Goal: Task Accomplishment & Management: Use online tool/utility

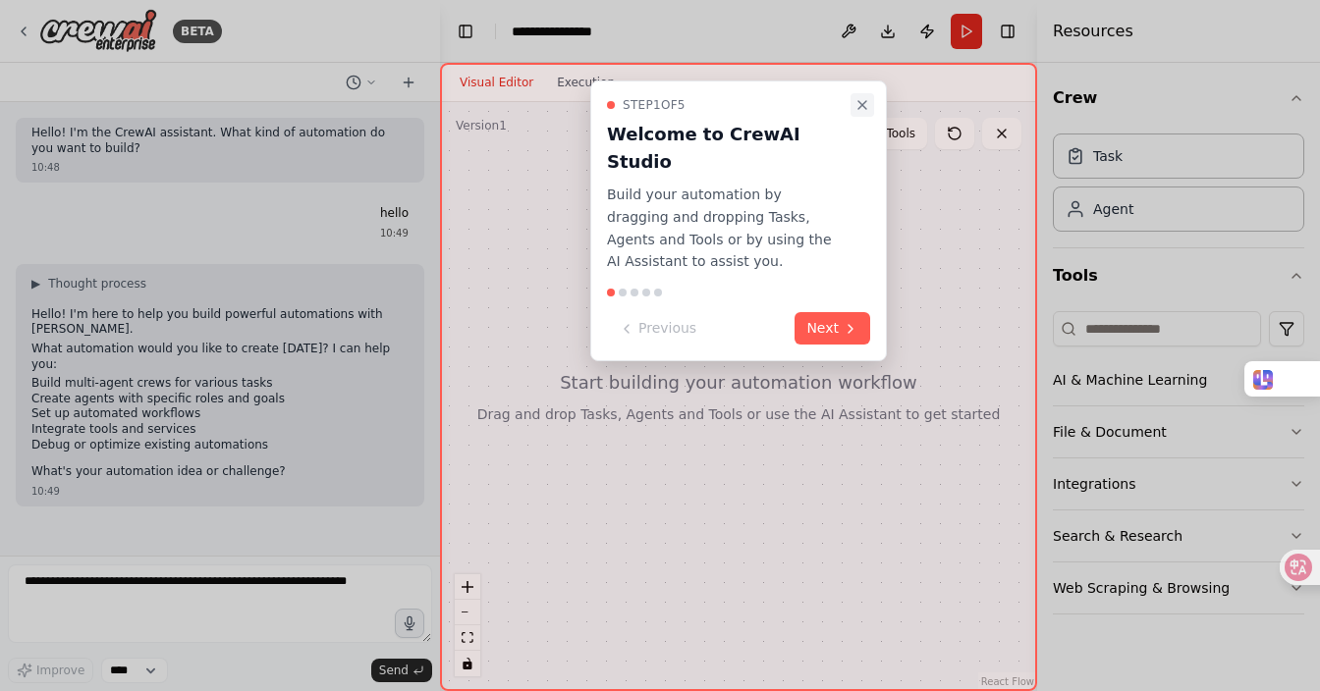
click at [867, 103] on icon "Close walkthrough" at bounding box center [862, 105] width 16 height 16
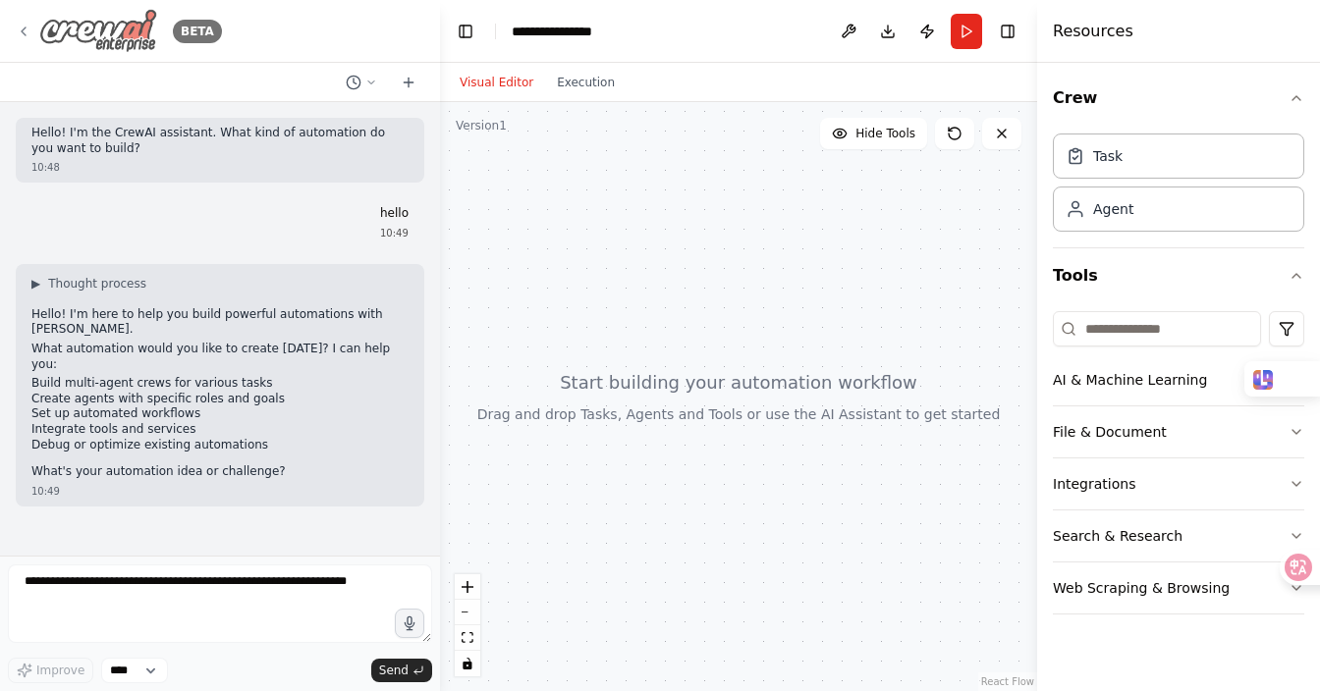
click at [24, 33] on icon at bounding box center [24, 31] width 4 height 8
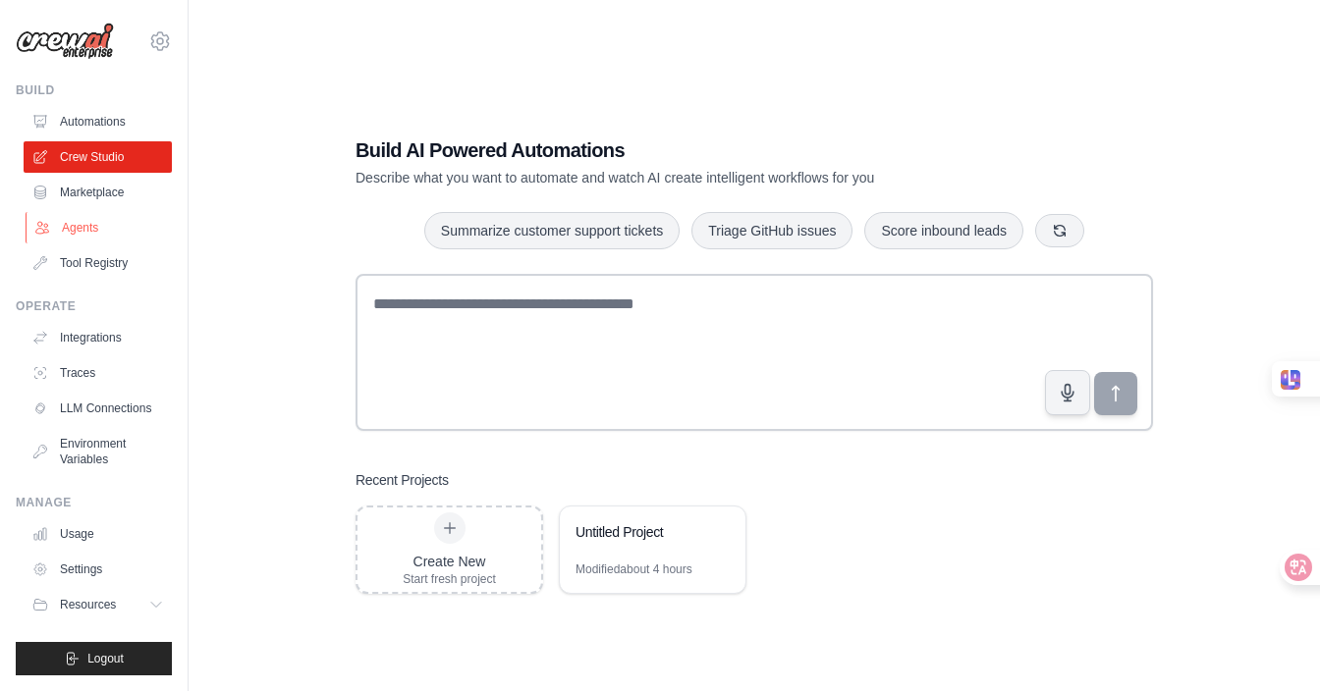
click at [86, 229] on link "Agents" at bounding box center [100, 227] width 148 height 31
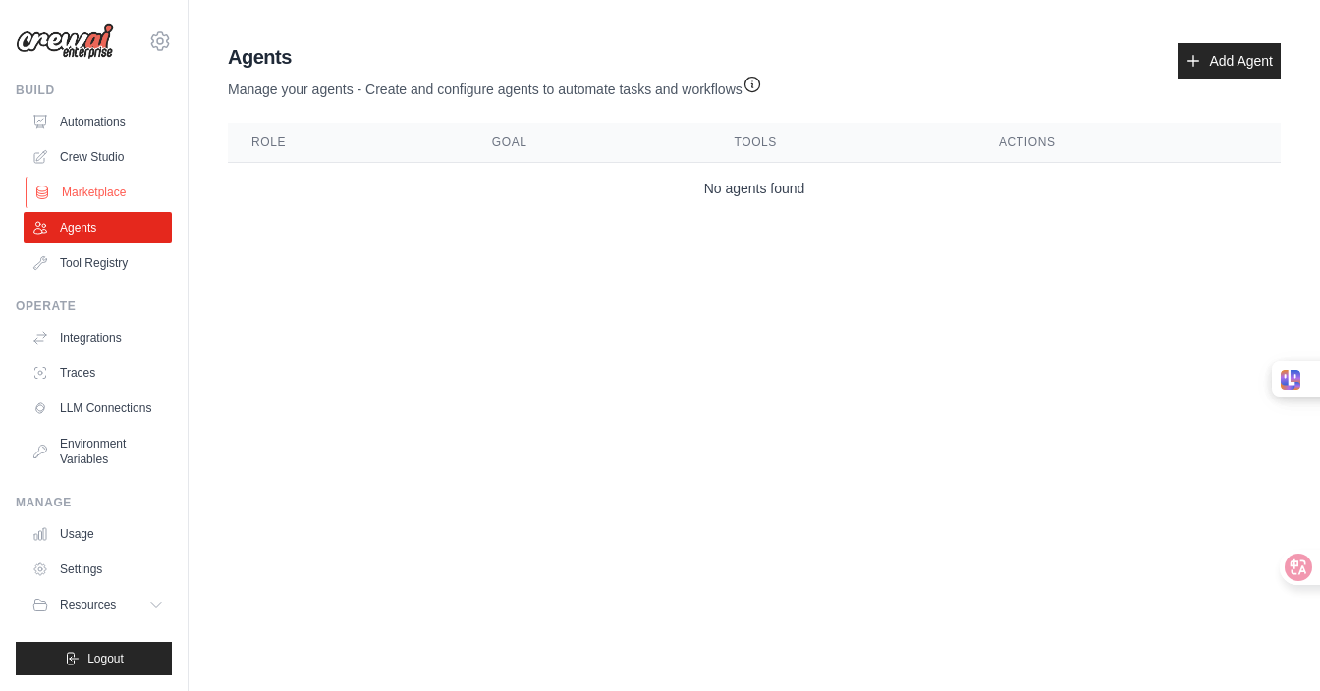
click at [91, 191] on link "Marketplace" at bounding box center [100, 192] width 148 height 31
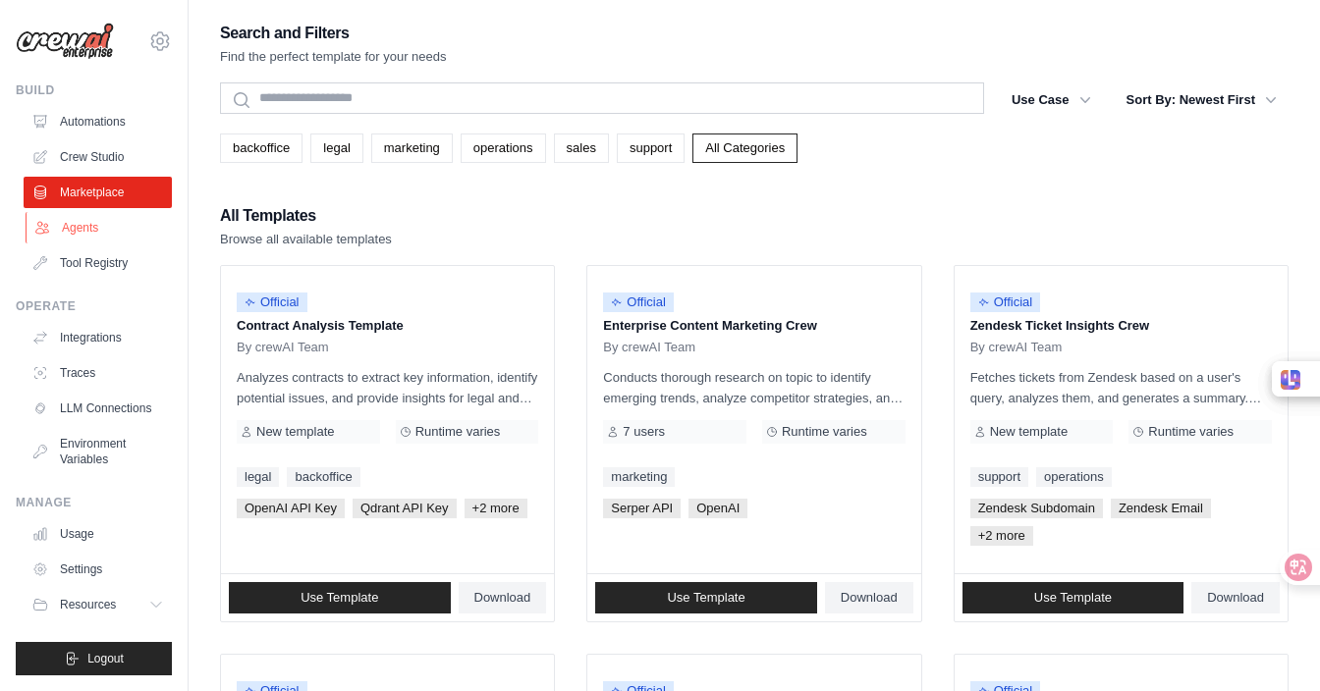
click at [81, 235] on link "Agents" at bounding box center [100, 227] width 148 height 31
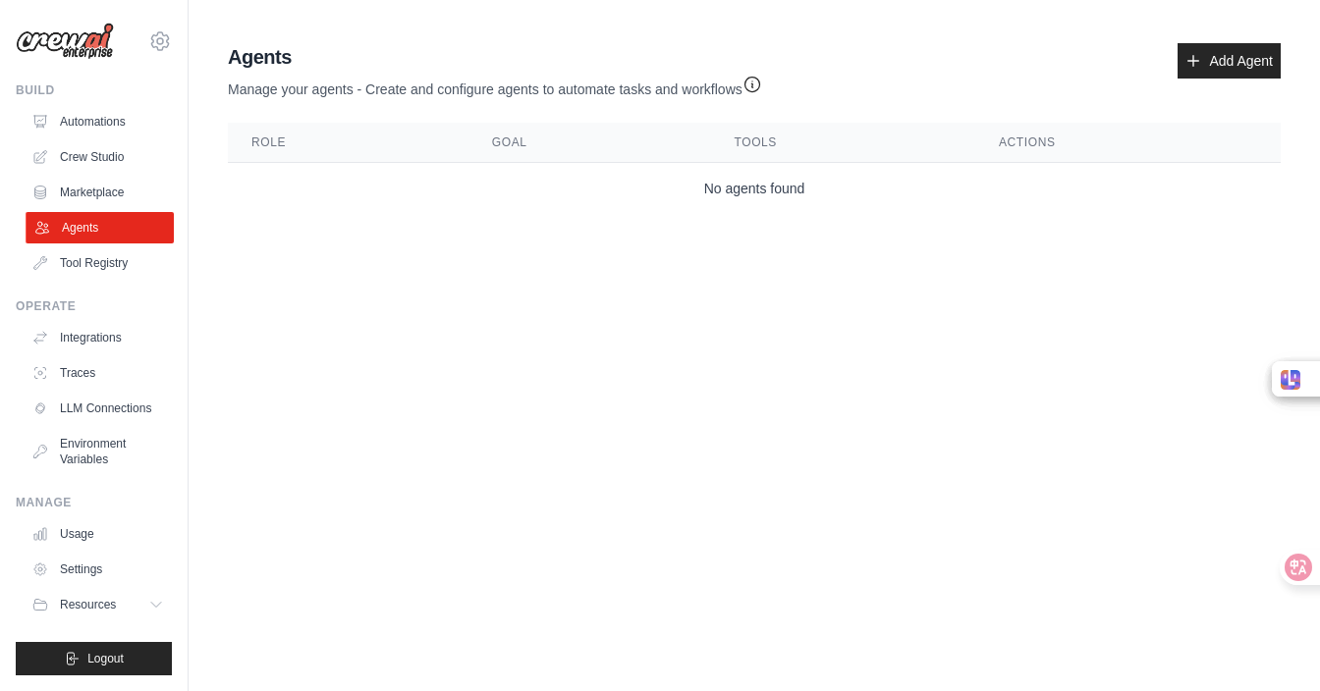
click at [86, 224] on link "Agents" at bounding box center [100, 227] width 148 height 31
click at [1220, 54] on link "Add Agent" at bounding box center [1228, 60] width 103 height 35
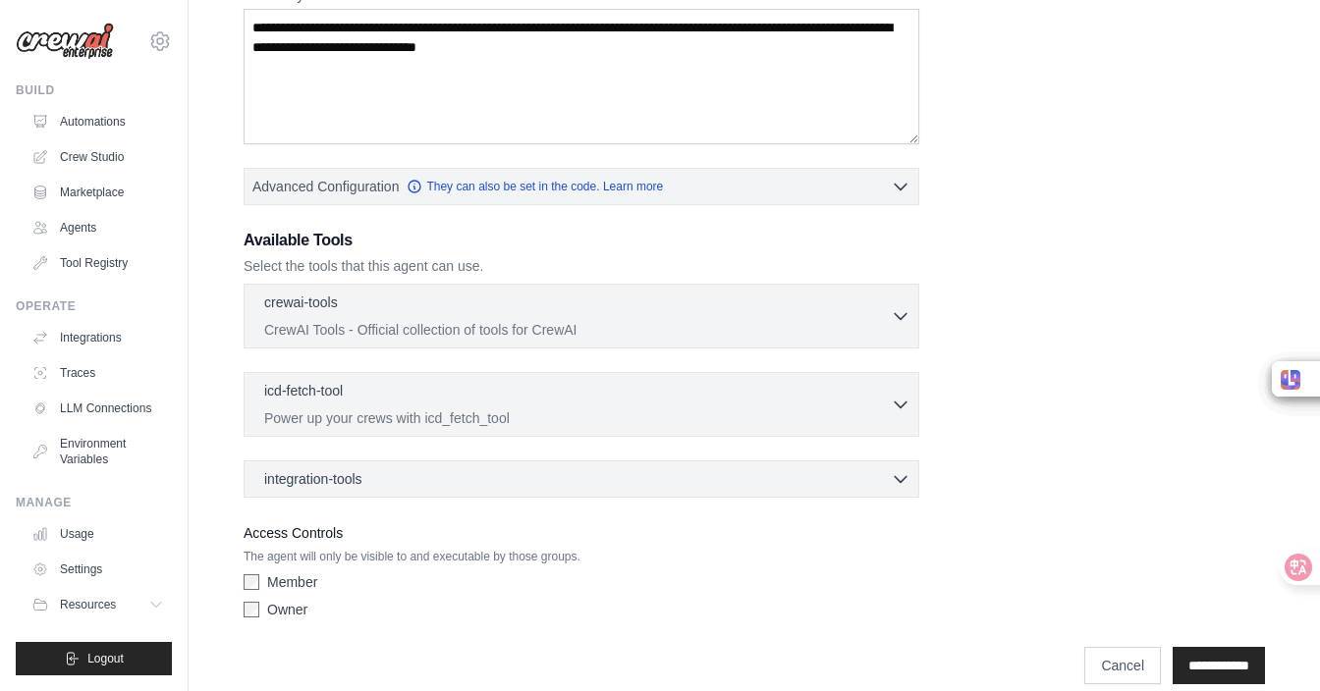
scroll to position [362, 0]
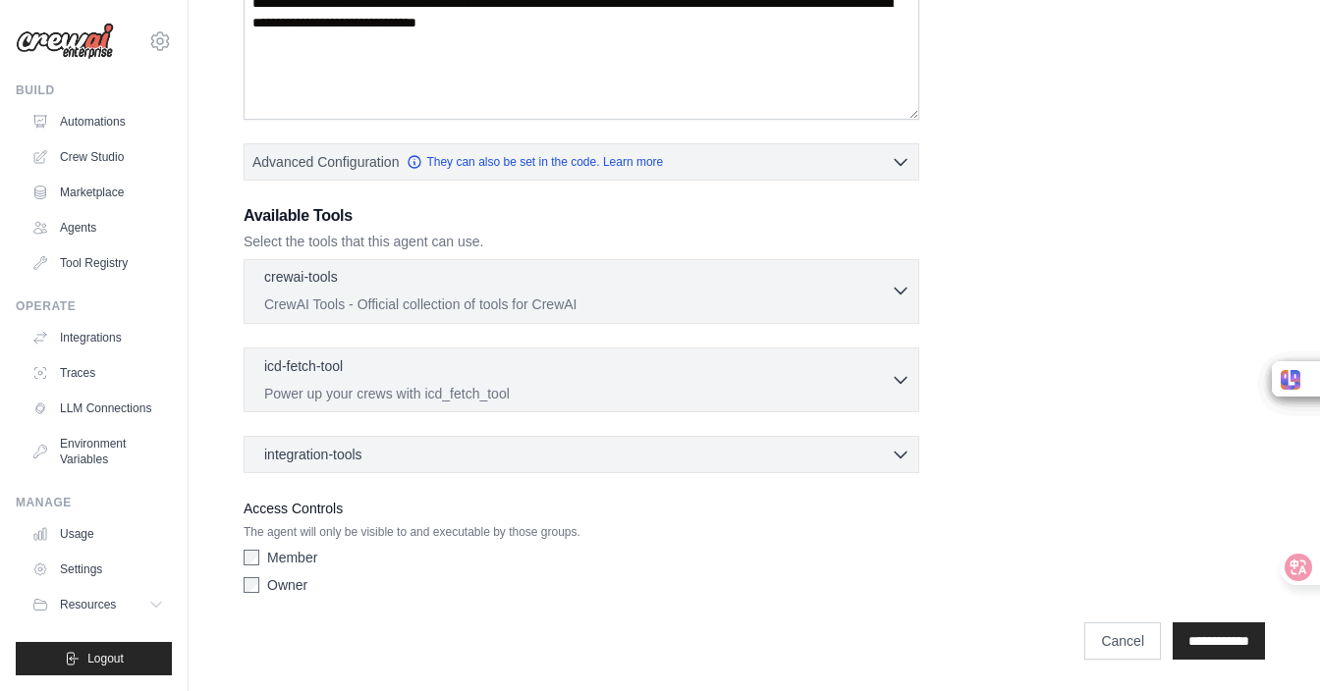
click at [880, 298] on p "CrewAI Tools - Official collection of tools for CrewAI" at bounding box center [577, 305] width 626 height 20
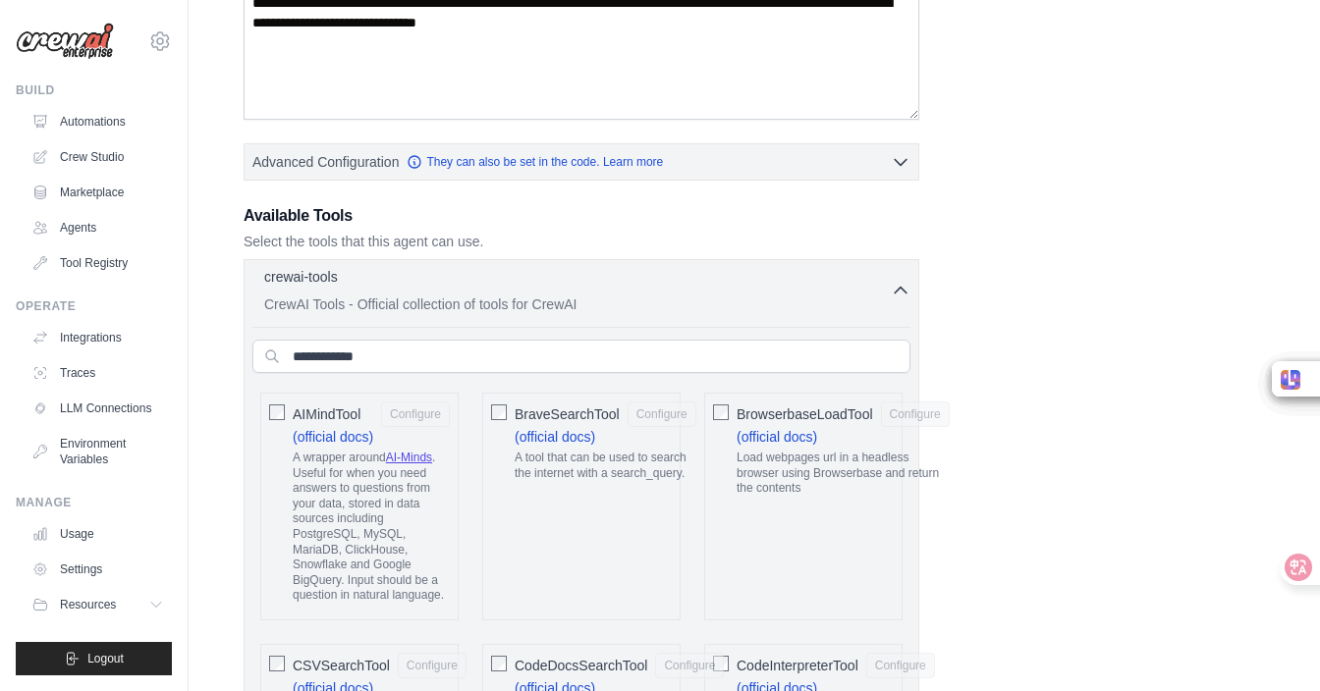
click at [880, 298] on p "CrewAI Tools - Official collection of tools for CrewAI" at bounding box center [577, 305] width 626 height 20
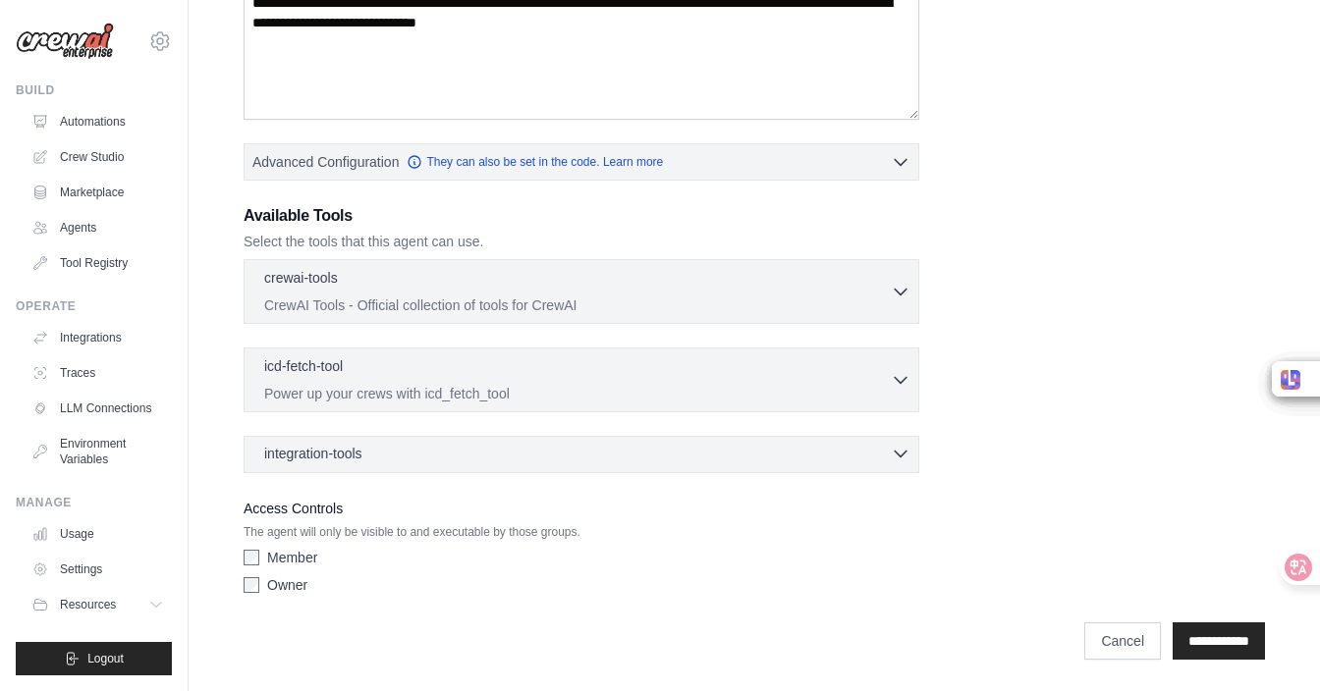
click at [567, 457] on div "integration-tools 0 selected" at bounding box center [587, 454] width 646 height 20
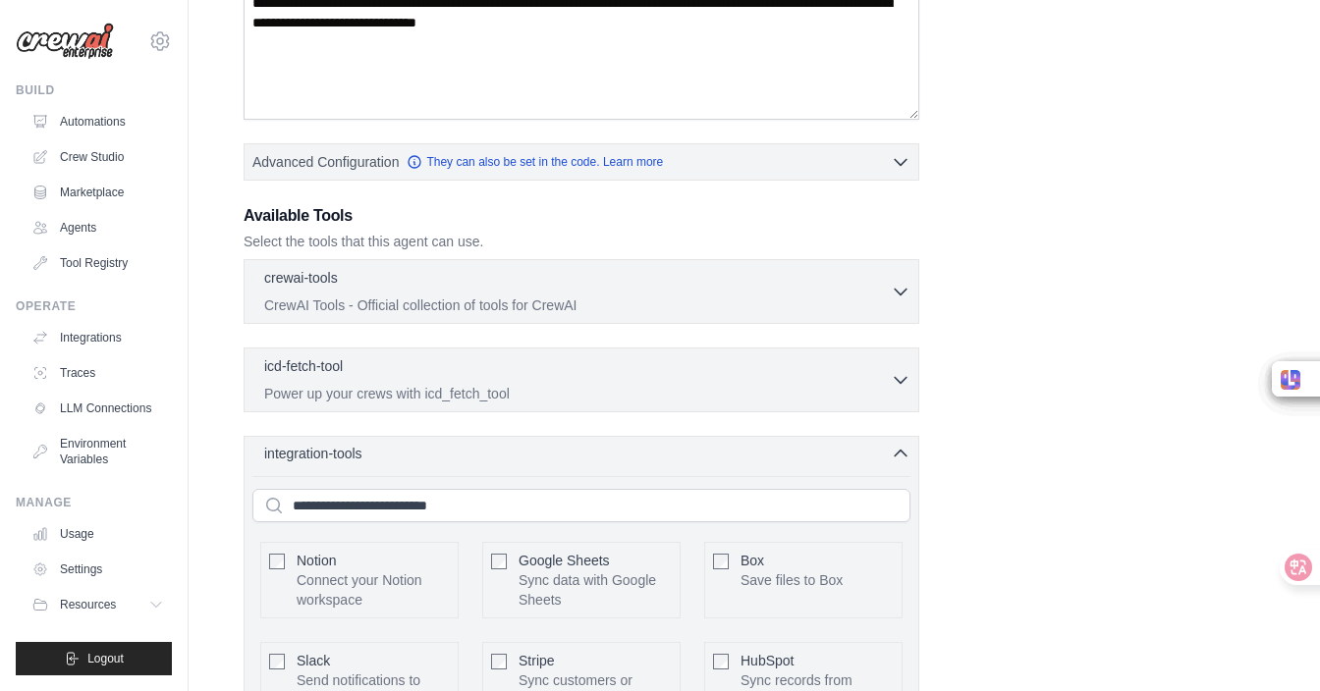
click at [566, 457] on div "integration-tools 0 selected" at bounding box center [587, 454] width 646 height 20
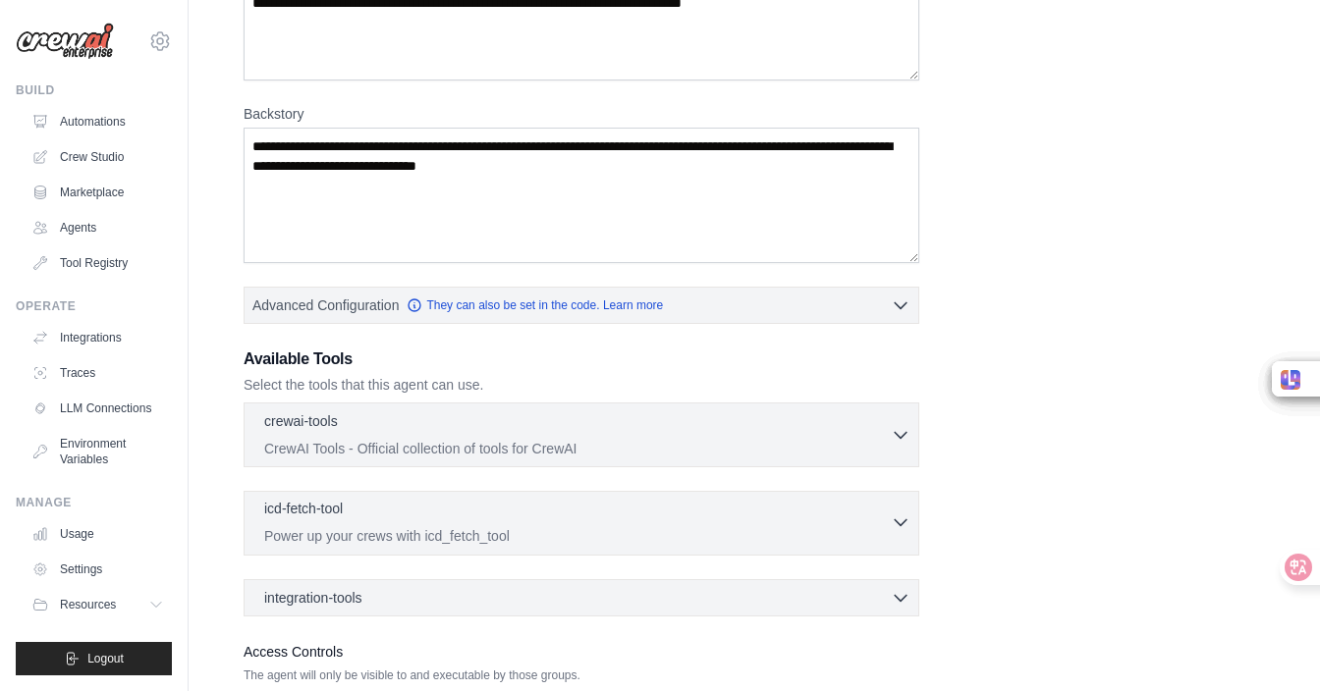
scroll to position [0, 0]
